Goal: Subscribe to service/newsletter

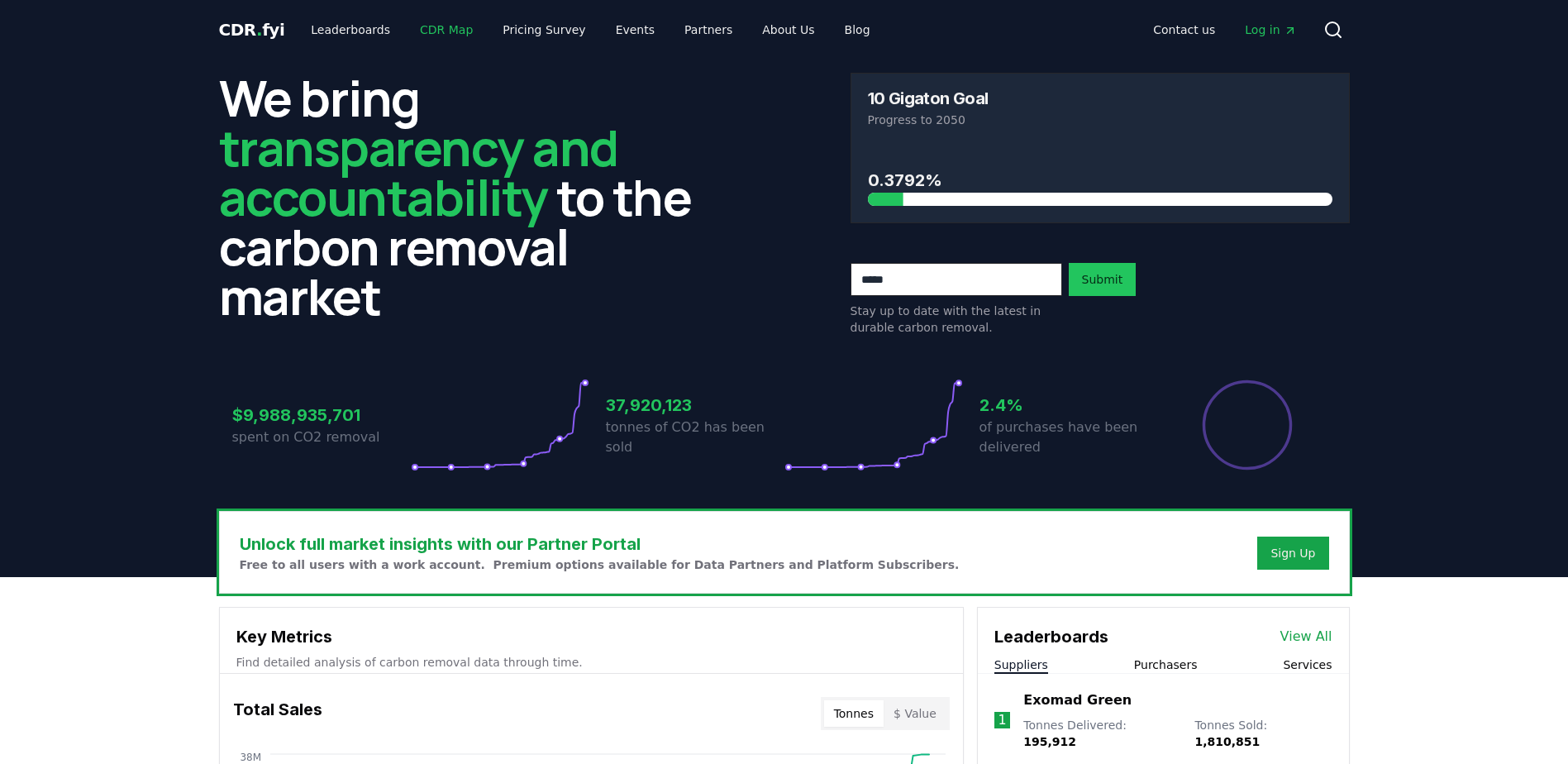
click at [433, 29] on link "CDR Map" at bounding box center [446, 29] width 80 height 29
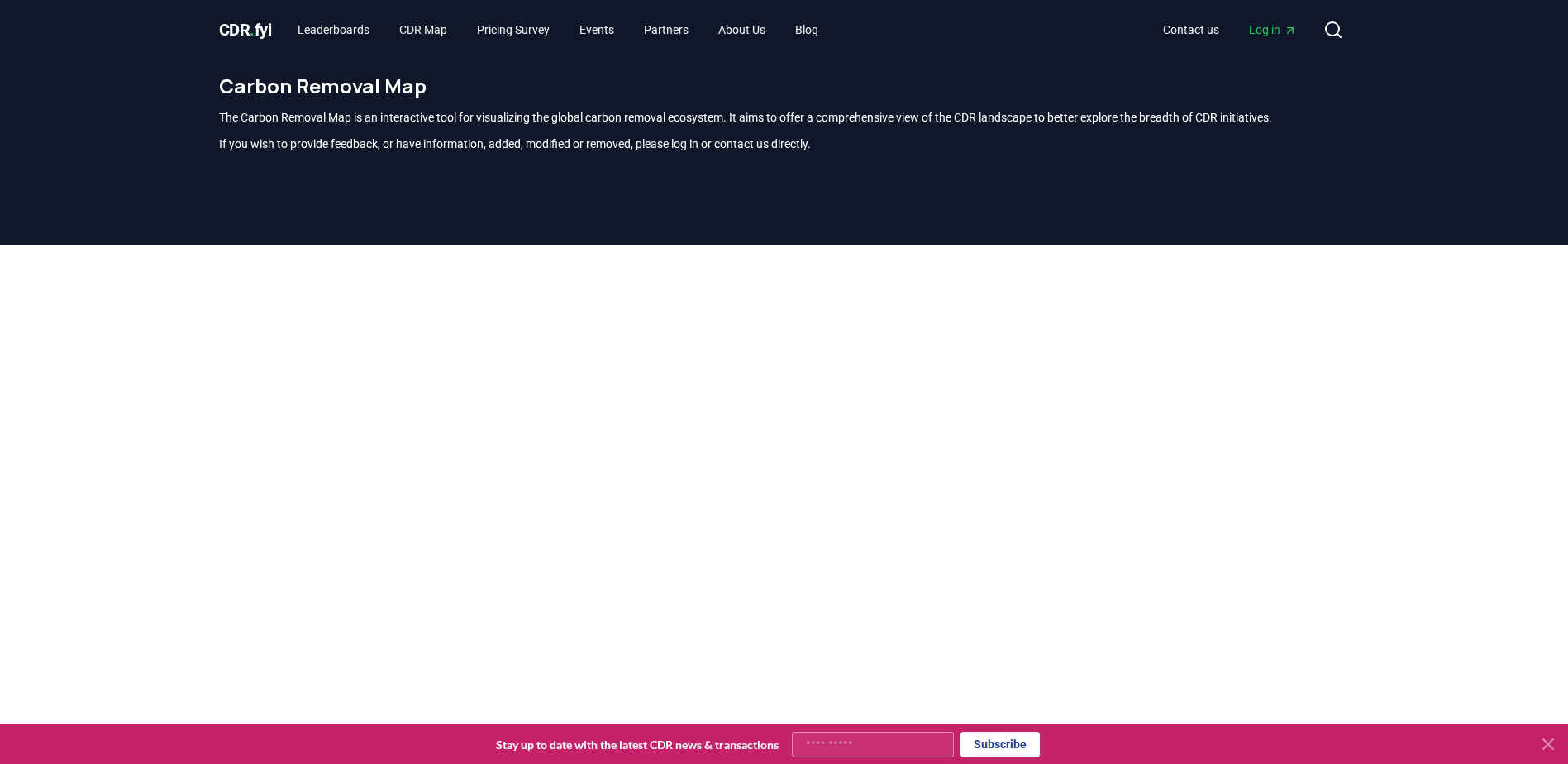
scroll to position [248, 0]
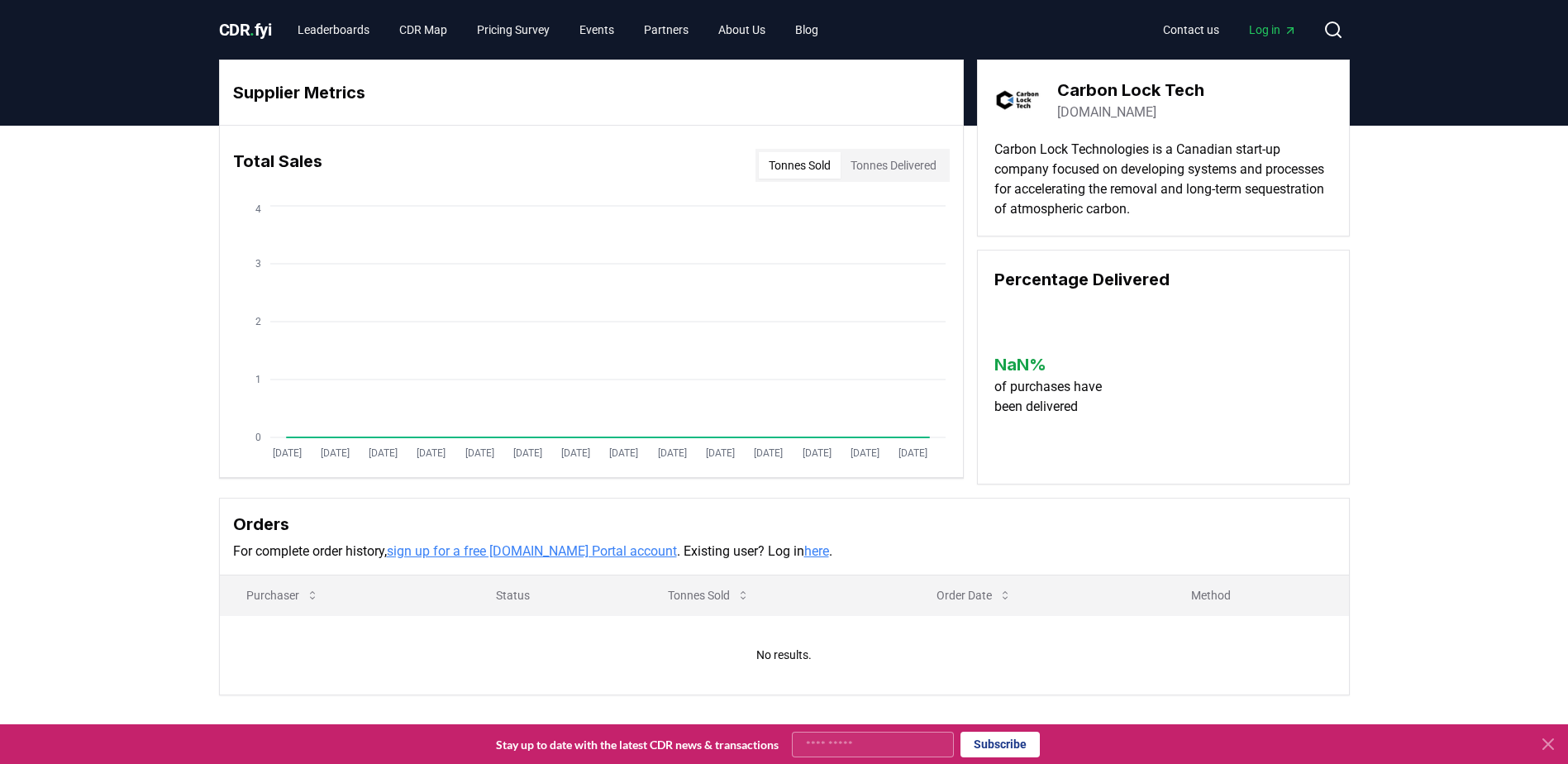
drag, startPoint x: 856, startPoint y: 743, endPoint x: 864, endPoint y: 738, distance: 9.4
click at [856, 743] on input "Your email" at bounding box center [873, 745] width 162 height 26
type input "**********"
click at [1020, 748] on button "Subscribe" at bounding box center [1000, 745] width 80 height 26
